Goal: Navigation & Orientation: Understand site structure

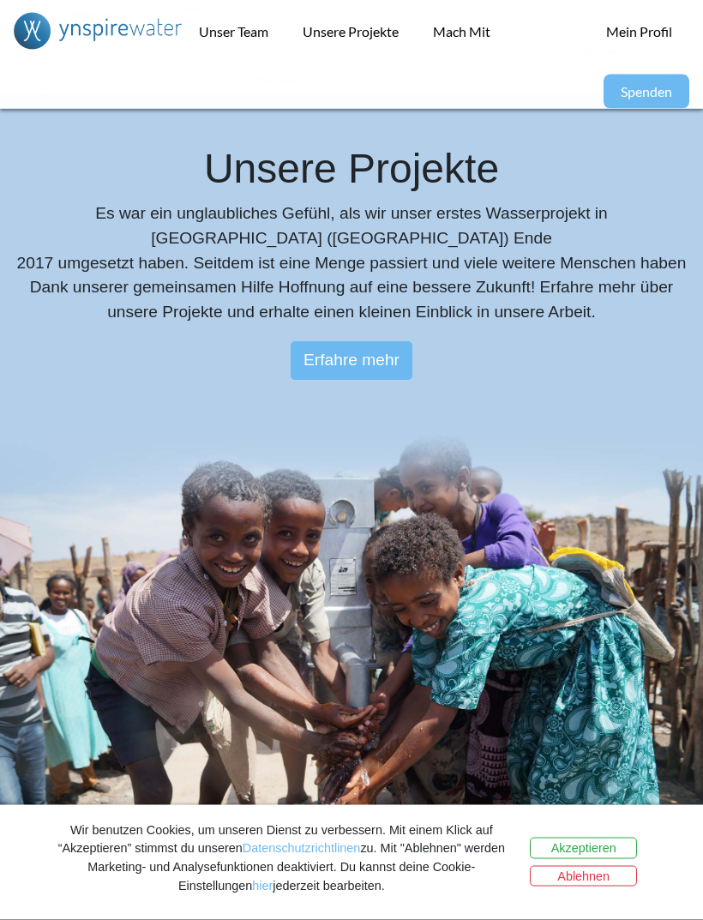
scroll to position [1963, 0]
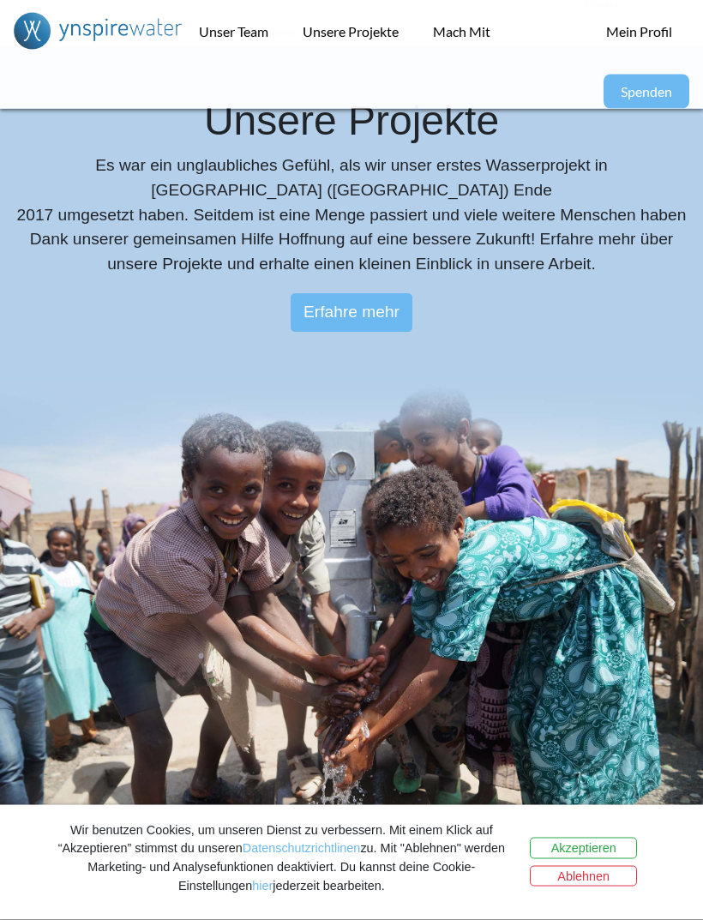
click at [387, 294] on link "Erfahre mehr" at bounding box center [352, 313] width 123 height 39
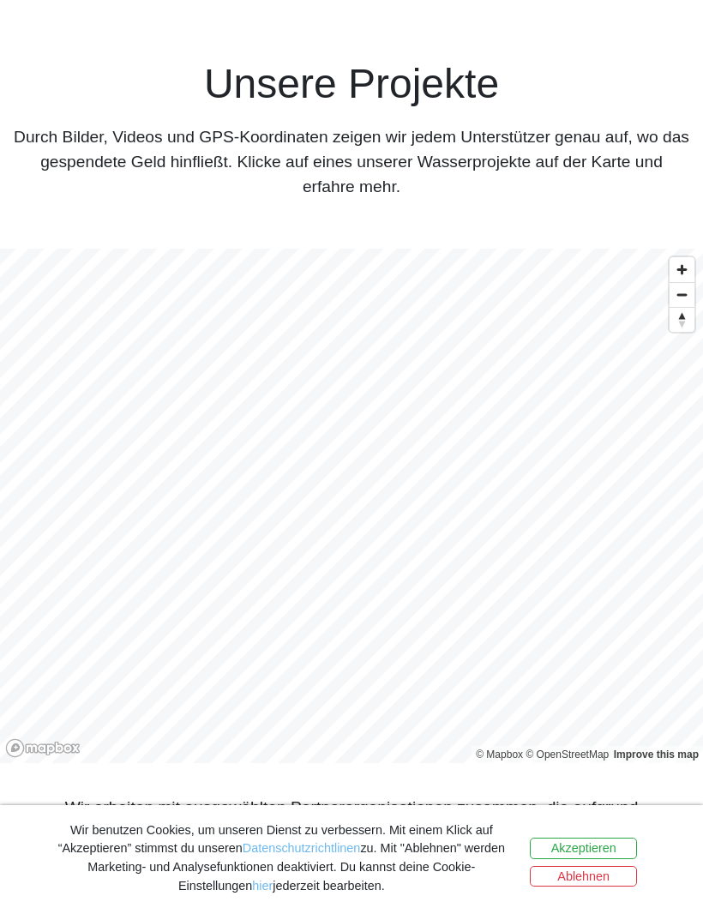
scroll to position [695, 0]
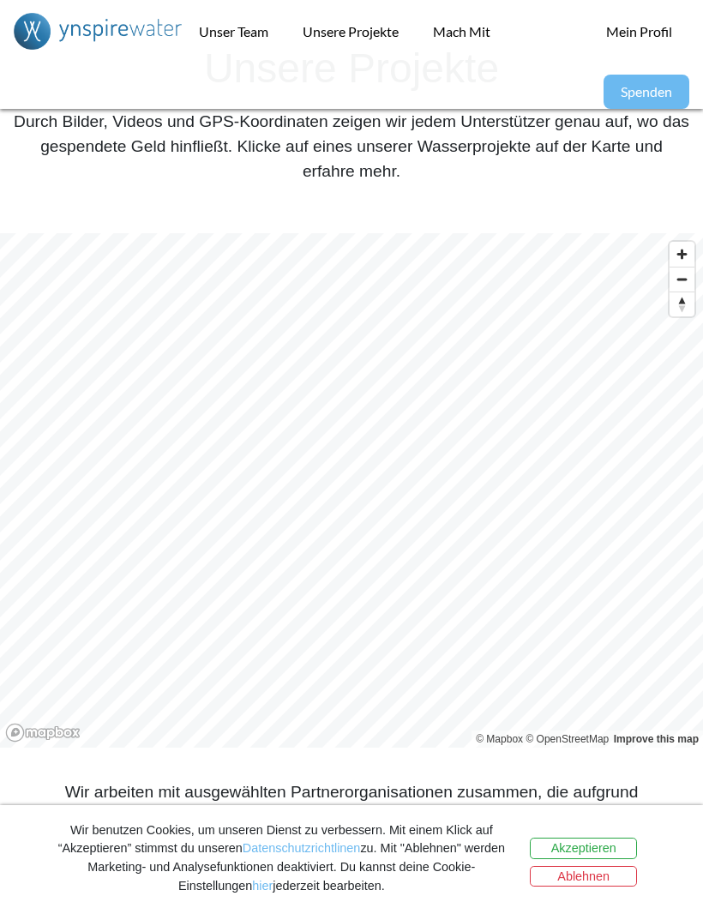
click at [608, 858] on button "Akzeptieren" at bounding box center [583, 847] width 107 height 21
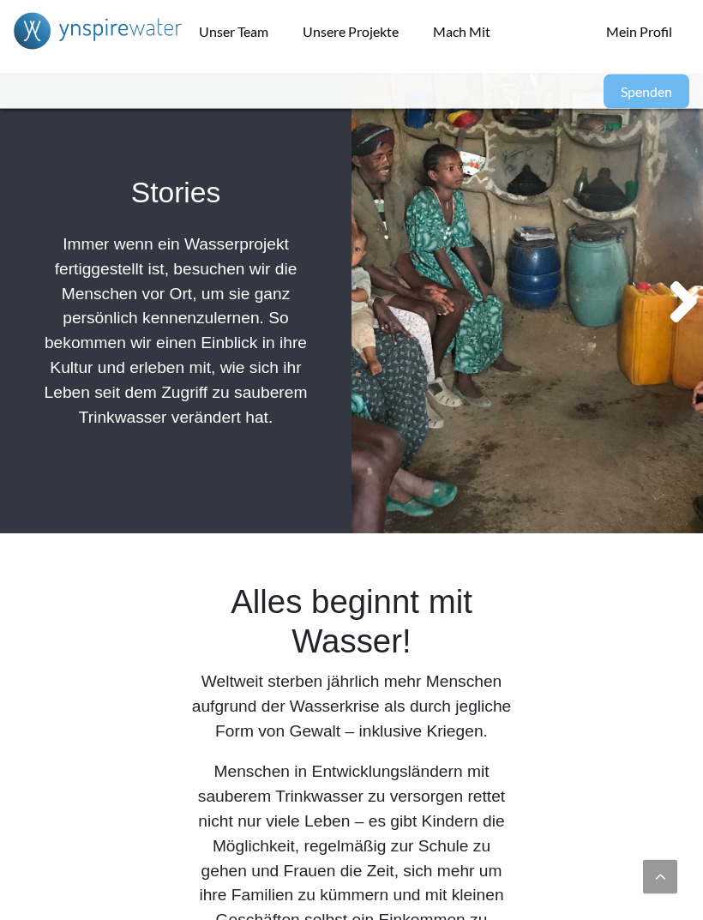
scroll to position [2069, 0]
click at [673, 339] on icon at bounding box center [682, 303] width 39 height 73
click at [669, 339] on icon at bounding box center [682, 303] width 39 height 73
click at [667, 339] on icon at bounding box center [682, 303] width 39 height 73
click at [662, 347] on span at bounding box center [667, 303] width 70 height 460
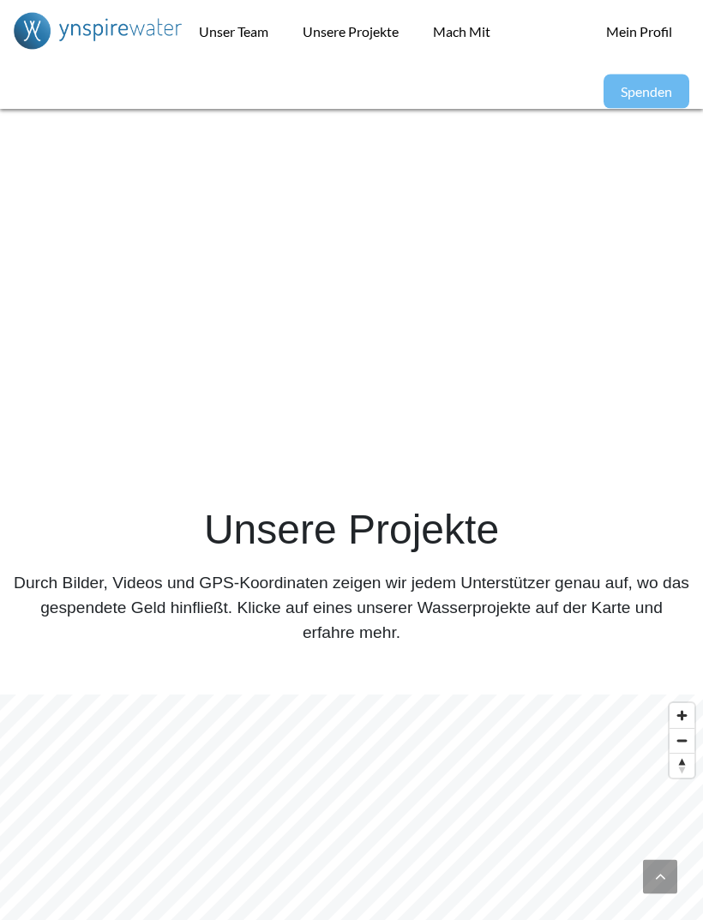
scroll to position [0, 0]
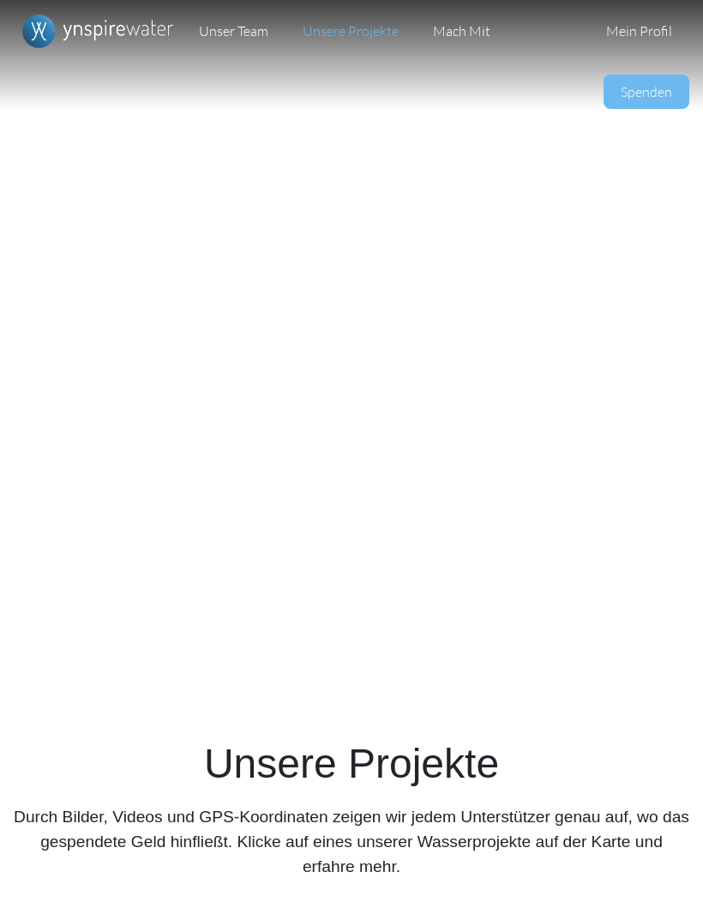
click at [462, 33] on link "Mach Mit" at bounding box center [462, 31] width 92 height 63
click at [461, 41] on link "Mach Mit" at bounding box center [462, 31] width 92 height 63
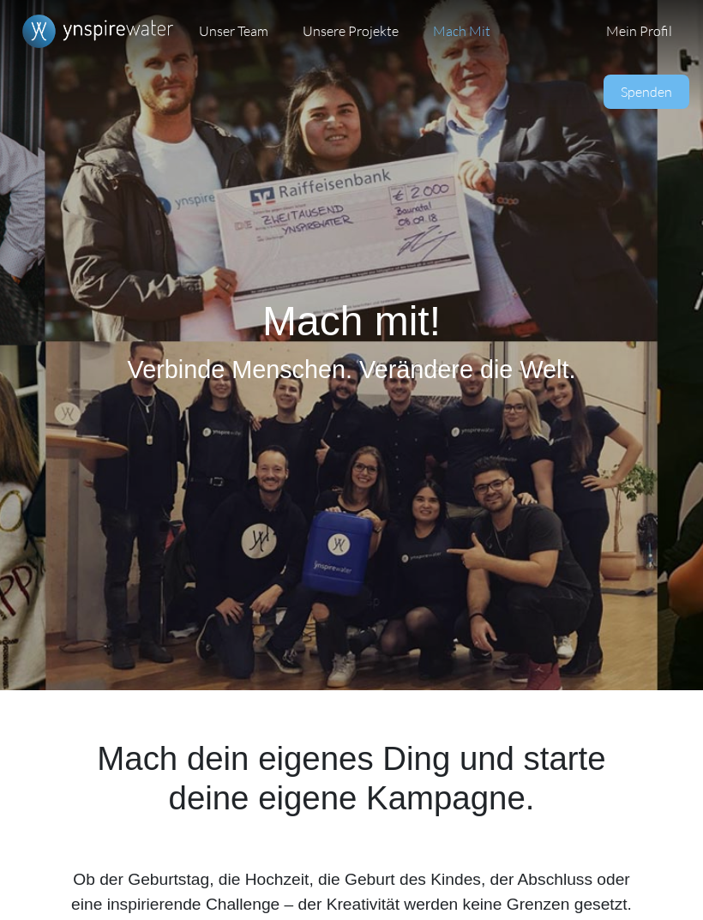
click at [91, 30] on img "Primary" at bounding box center [98, 31] width 168 height 63
click at [213, 26] on link "Unser Team" at bounding box center [234, 31] width 104 height 63
